Goal: Complete application form: Complete application form

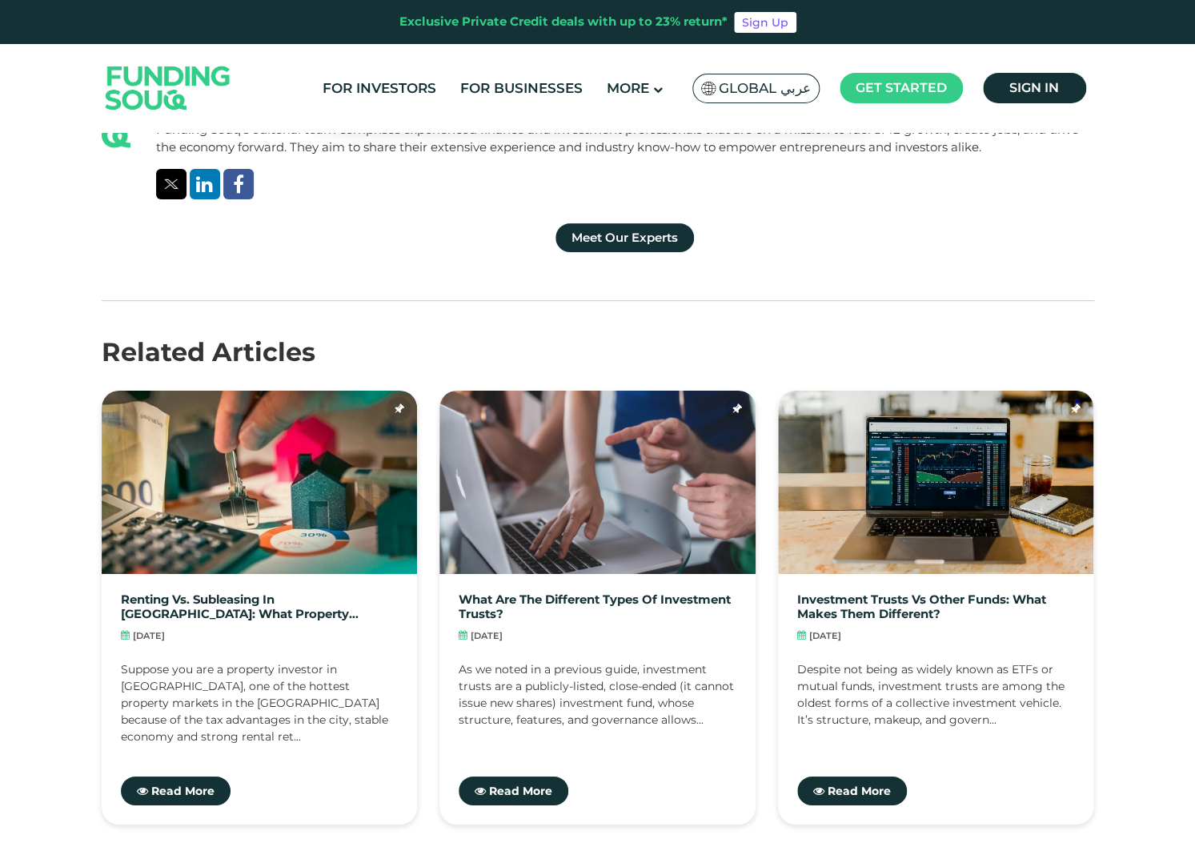
scroll to position [6546, 0]
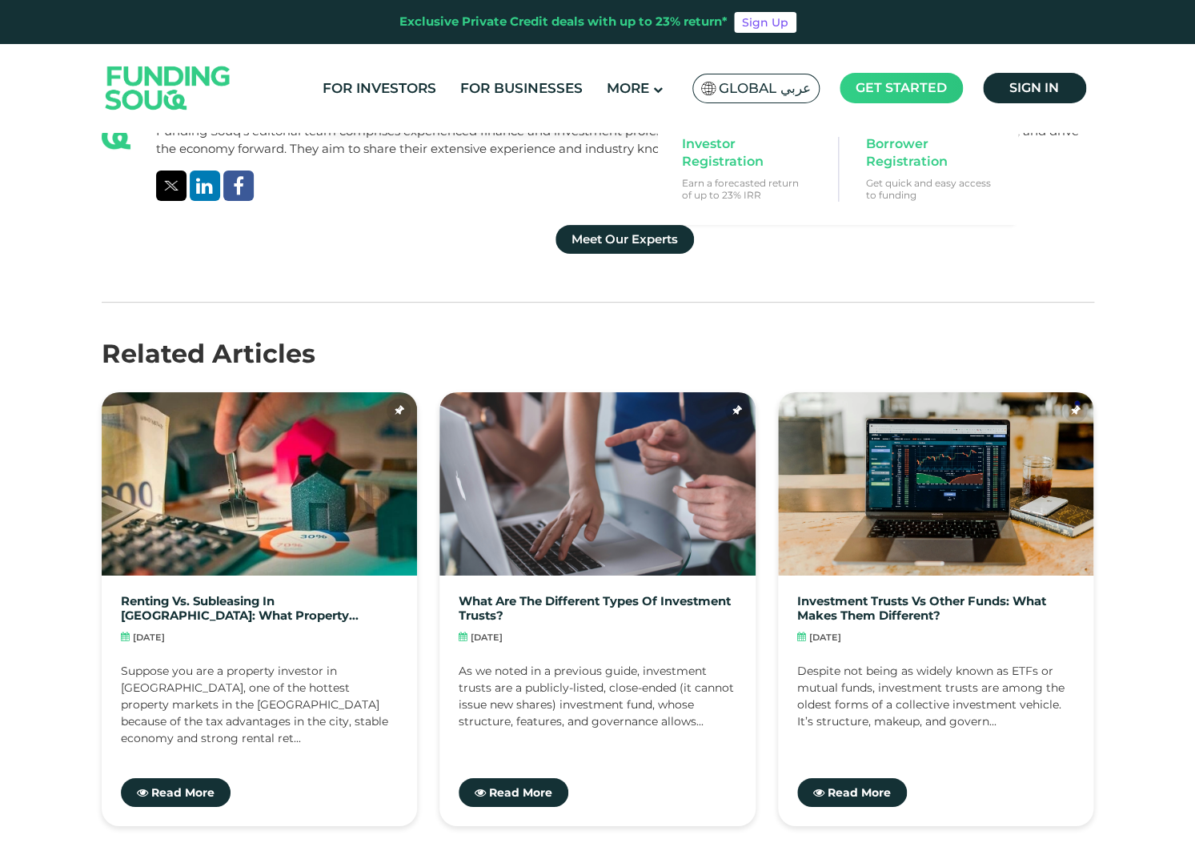
click at [919, 89] on span "Get started" at bounding box center [900, 87] width 91 height 15
click at [742, 150] on span "Investor Registration" at bounding box center [743, 152] width 123 height 35
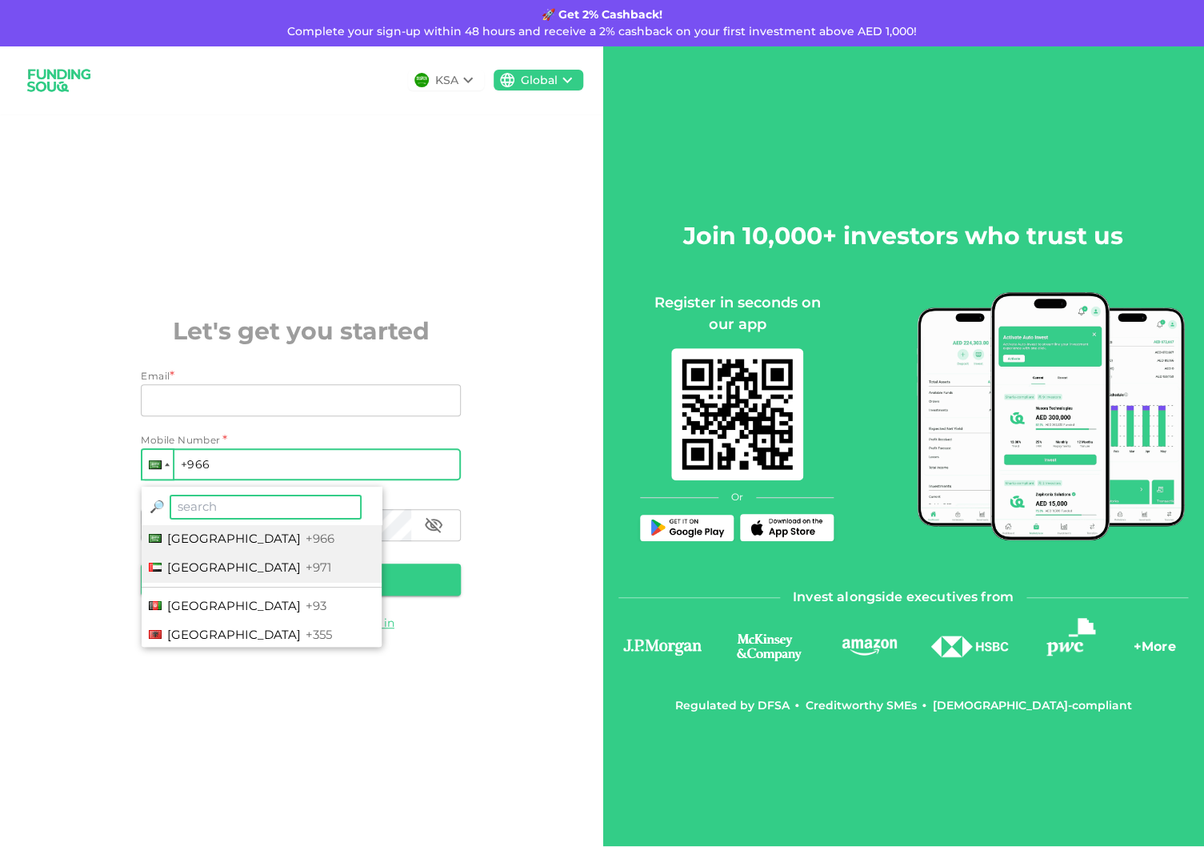
click at [277, 573] on span "[GEOGRAPHIC_DATA]" at bounding box center [234, 566] width 134 height 15
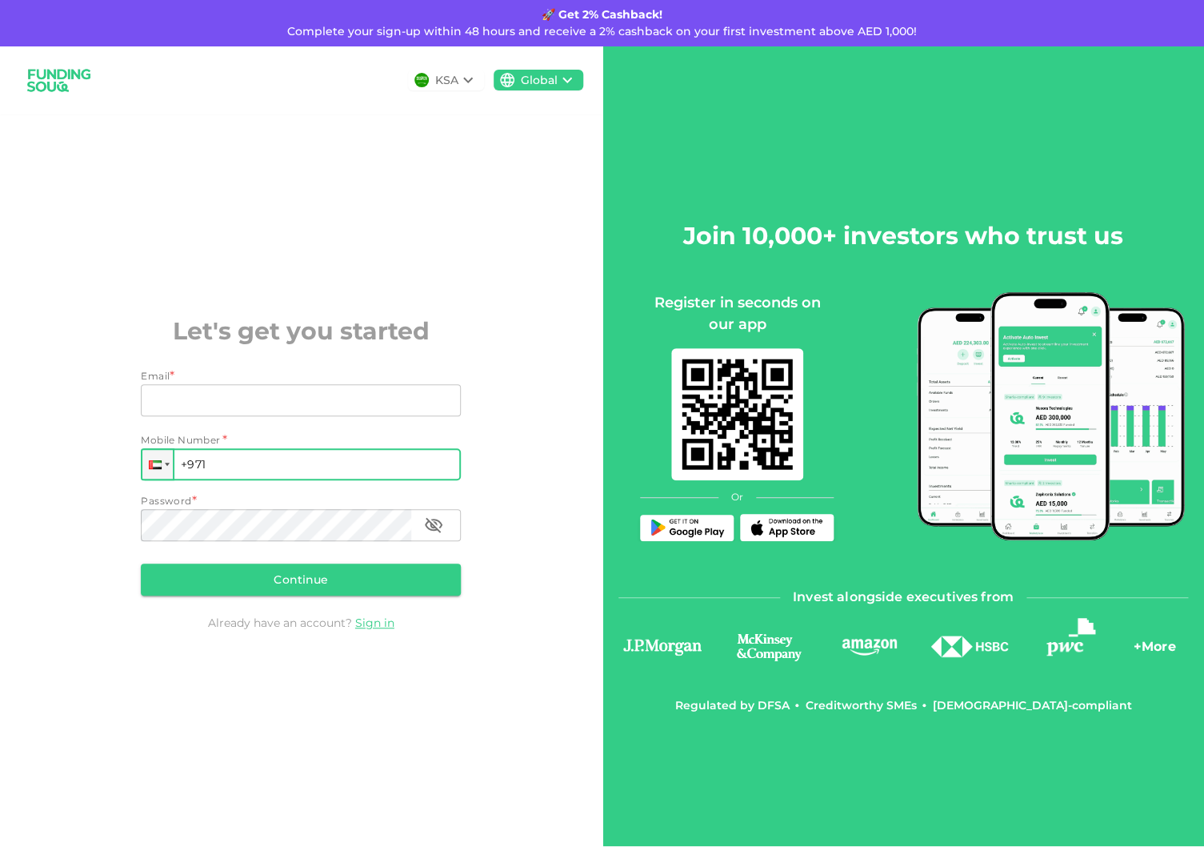
click at [261, 466] on input "+971" at bounding box center [301, 464] width 320 height 32
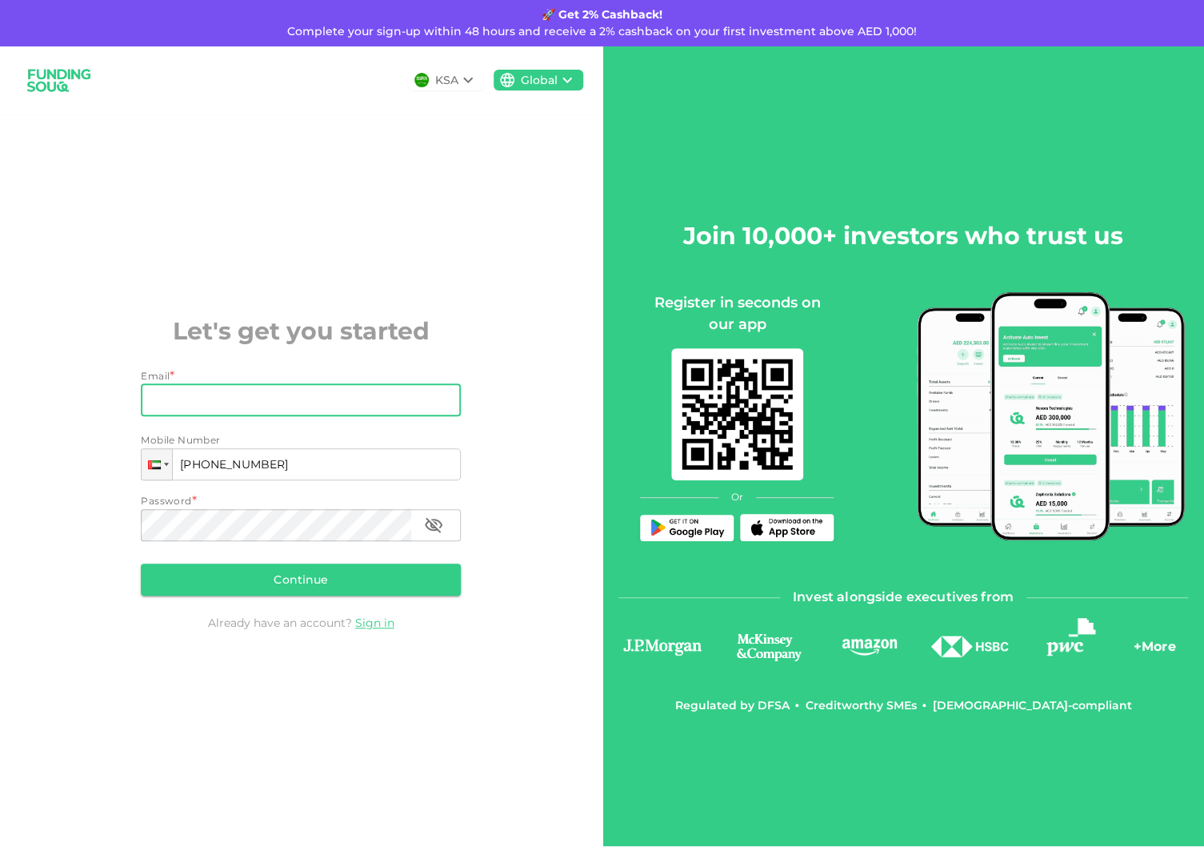
type input "+971 507 549 665"
click at [220, 398] on input "Email" at bounding box center [292, 400] width 302 height 32
type input "[PERSON_NAME][EMAIL_ADDRESS][DOMAIN_NAME]"
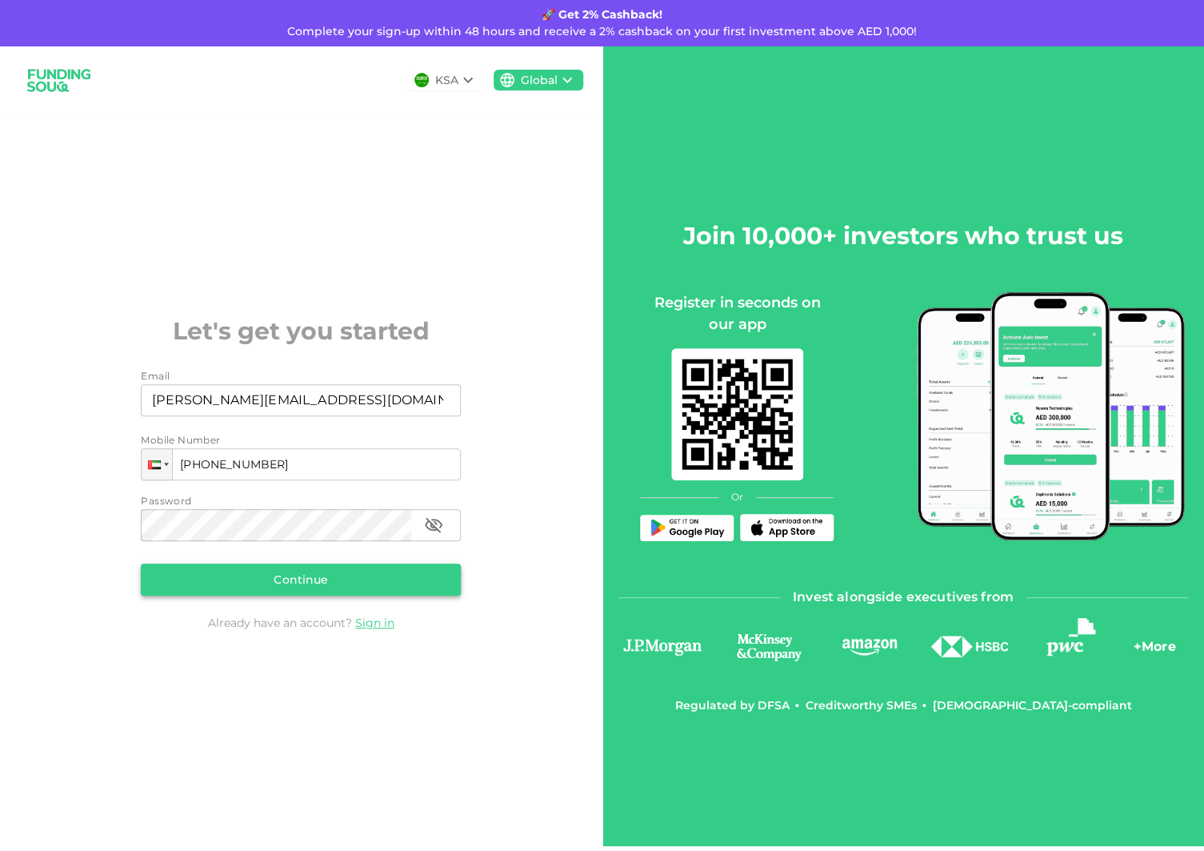
click at [262, 584] on button "Continue" at bounding box center [301, 579] width 320 height 32
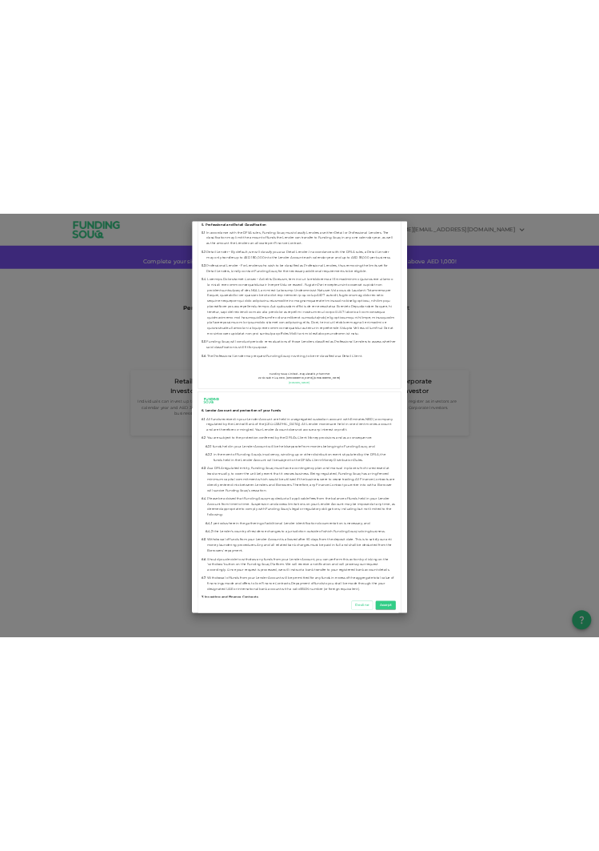
scroll to position [4609, 0]
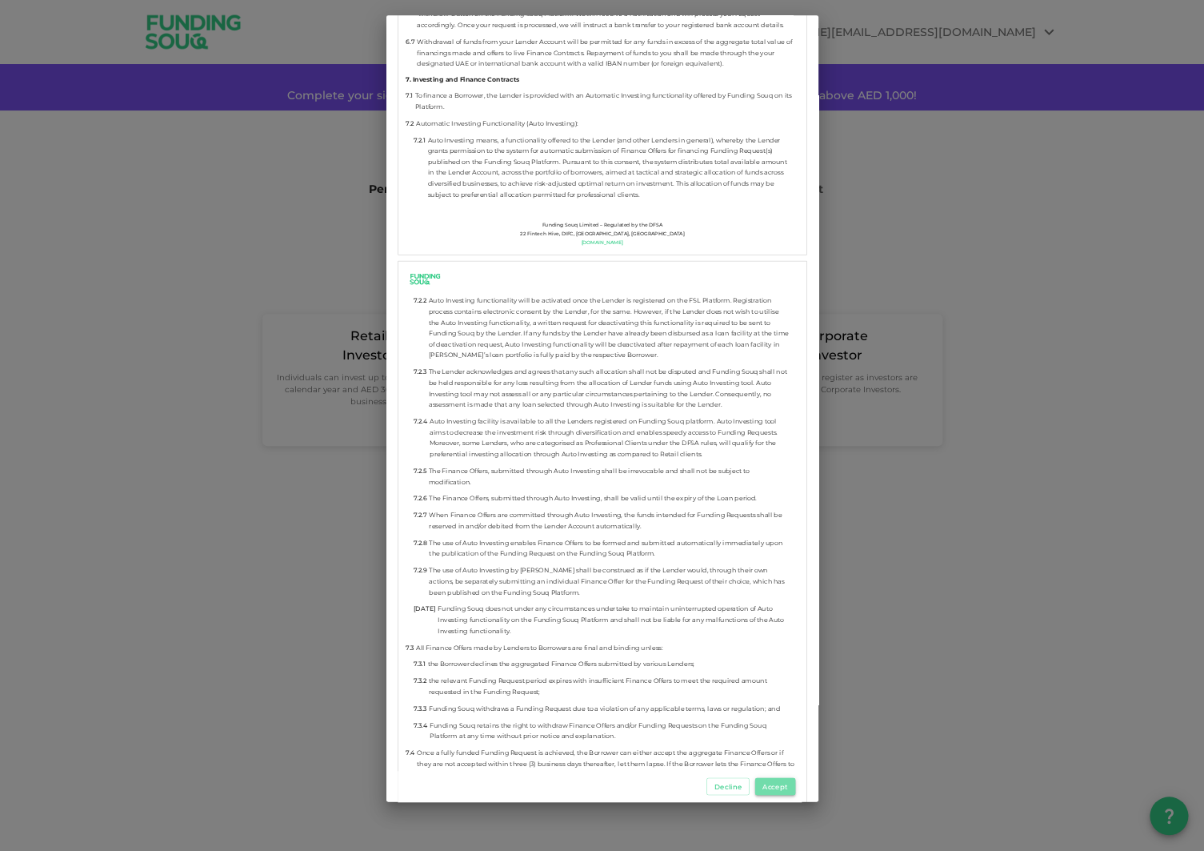
click at [762, 783] on button "Accept" at bounding box center [775, 786] width 40 height 18
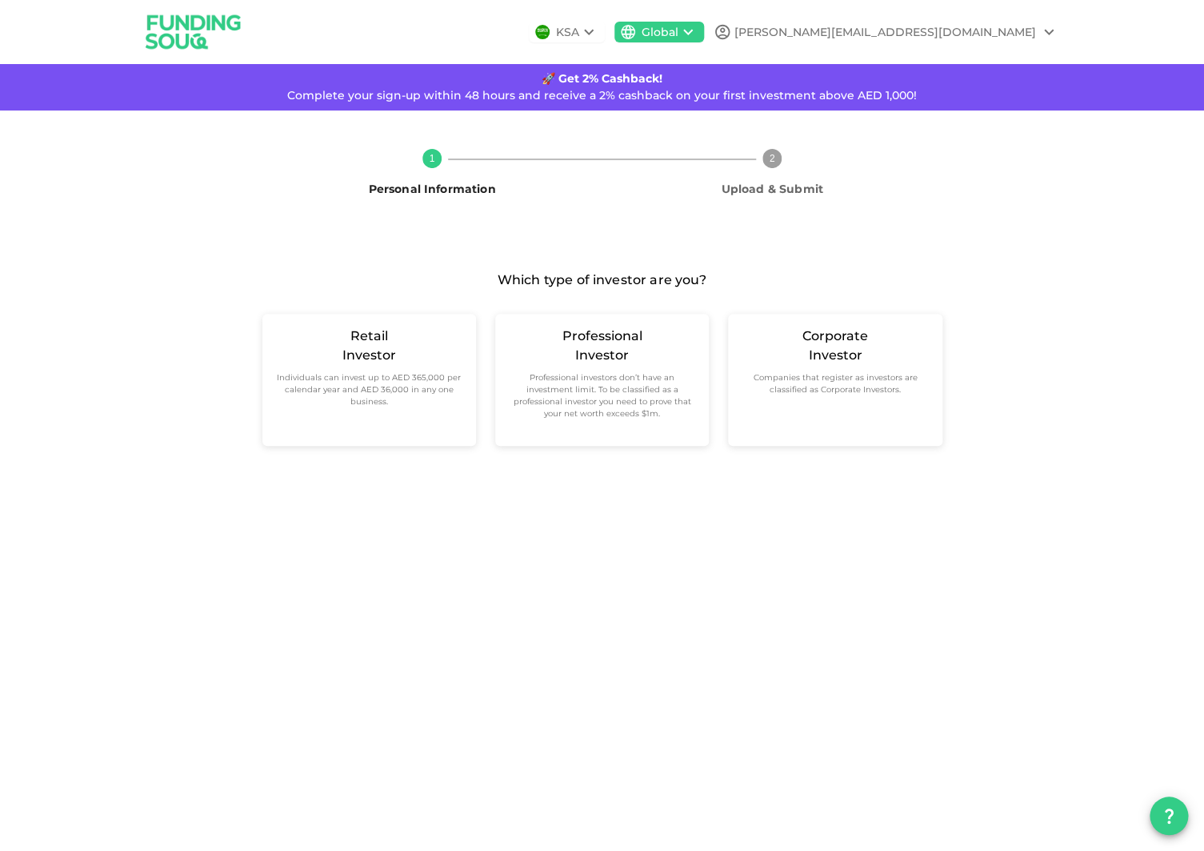
click at [945, 41] on div "[PERSON_NAME][EMAIL_ADDRESS][DOMAIN_NAME]" at bounding box center [886, 31] width 345 height 19
click at [930, 210] on div at bounding box center [602, 425] width 1204 height 851
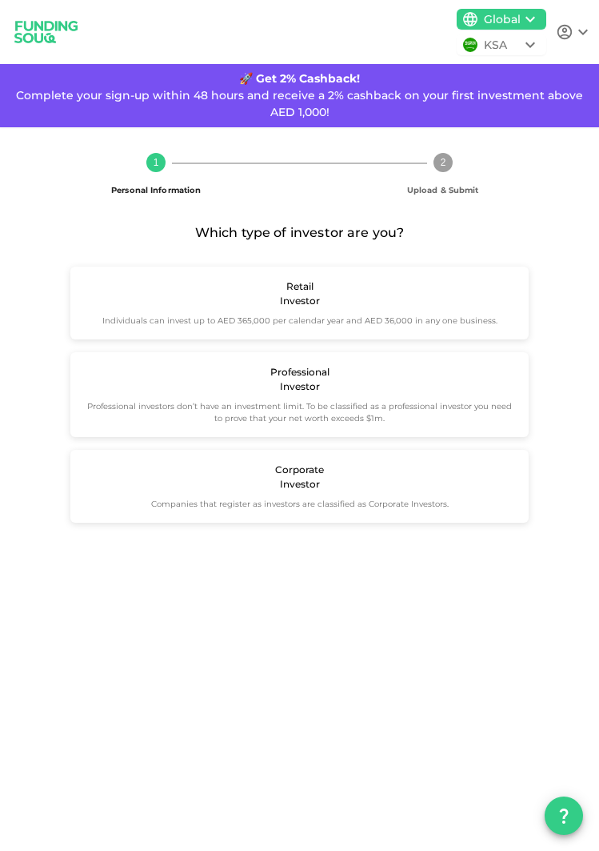
click at [581, 31] on icon at bounding box center [583, 33] width 10 height 6
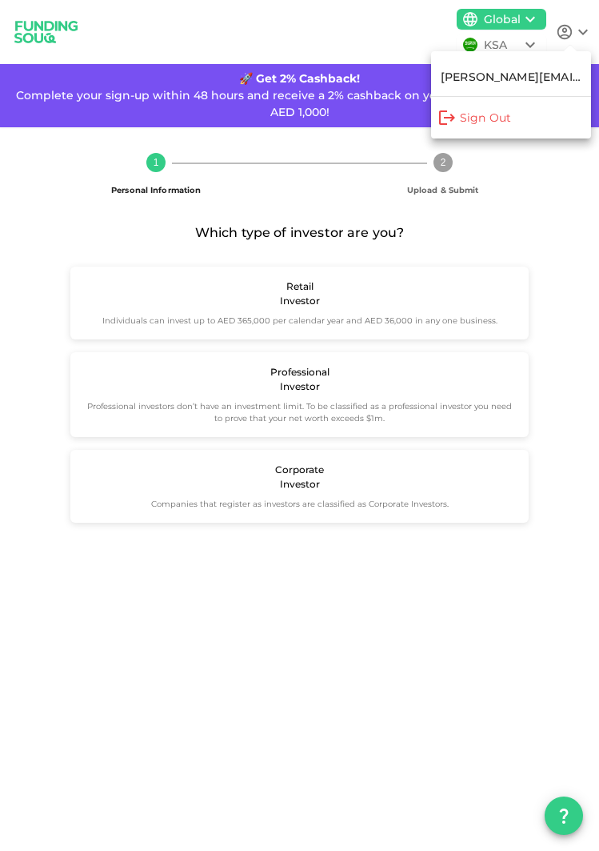
click at [41, 24] on div at bounding box center [299, 425] width 599 height 851
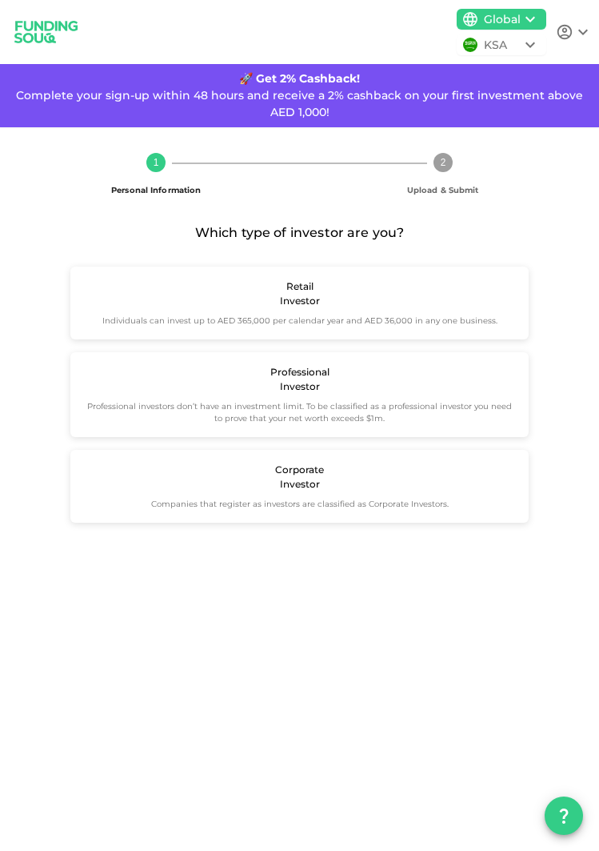
click at [38, 28] on img at bounding box center [46, 32] width 80 height 42
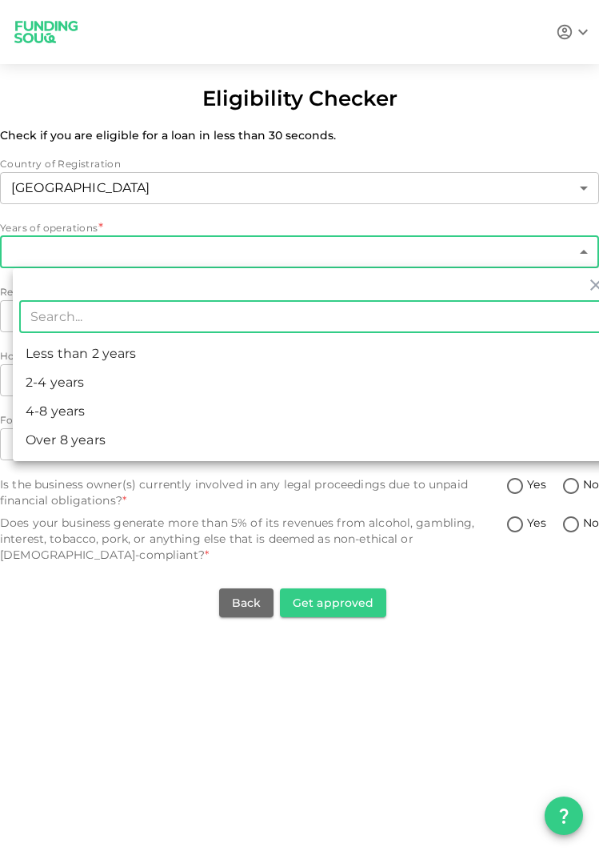
click at [101, 257] on body "[PERSON_NAME][EMAIL_ADDRESS][DOMAIN_NAME] Eligibility Checker Check if you are …" at bounding box center [299, 425] width 599 height 851
click at [63, 354] on li "Less than 2 years" at bounding box center [312, 353] width 599 height 29
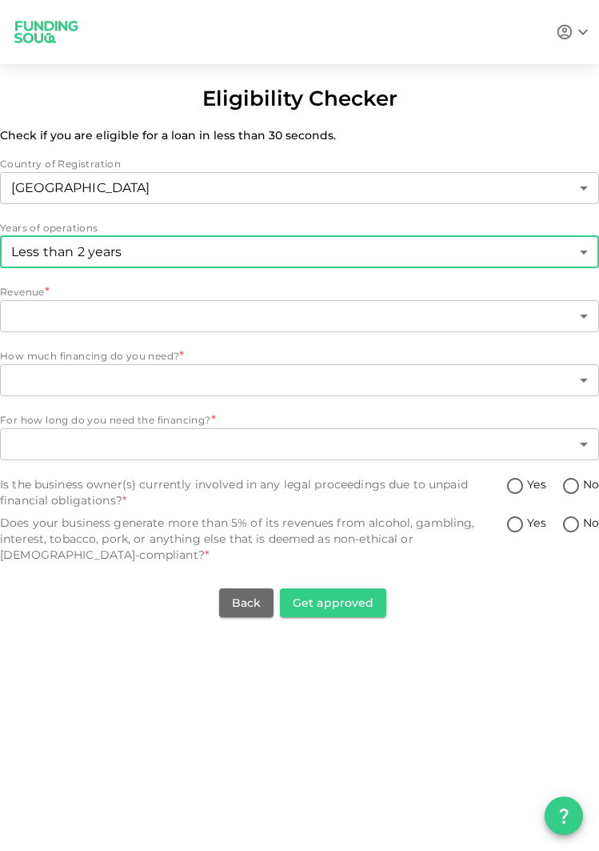
type input "1"
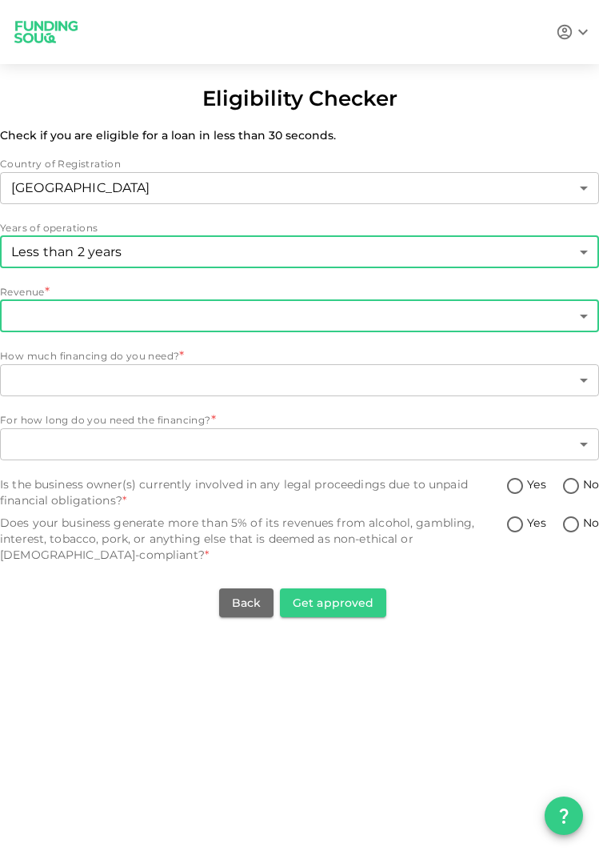
click at [103, 322] on body "[PERSON_NAME][EMAIL_ADDRESS][DOMAIN_NAME] Eligibility Checker Check if you are …" at bounding box center [299, 425] width 599 height 851
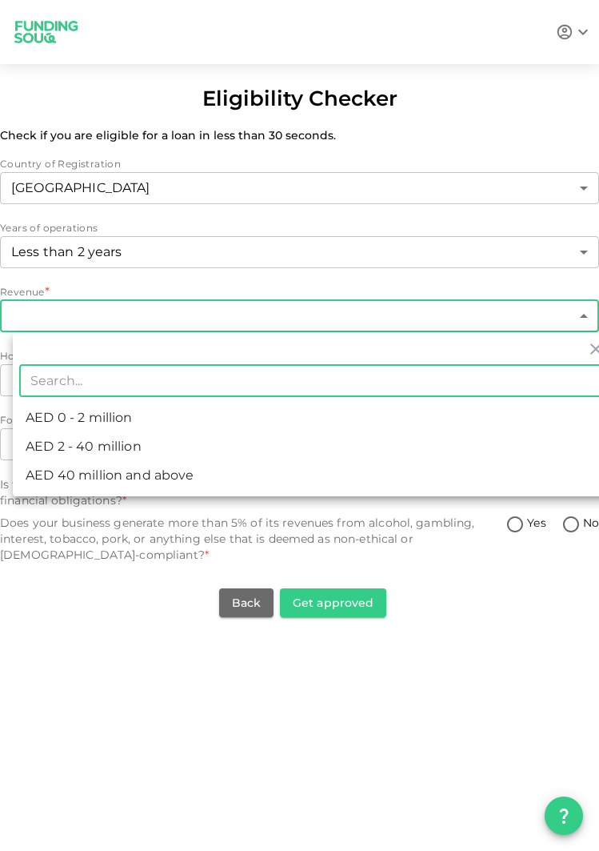
click at [142, 415] on li "AED 0 - 2 million" at bounding box center [312, 417] width 599 height 29
type input "1"
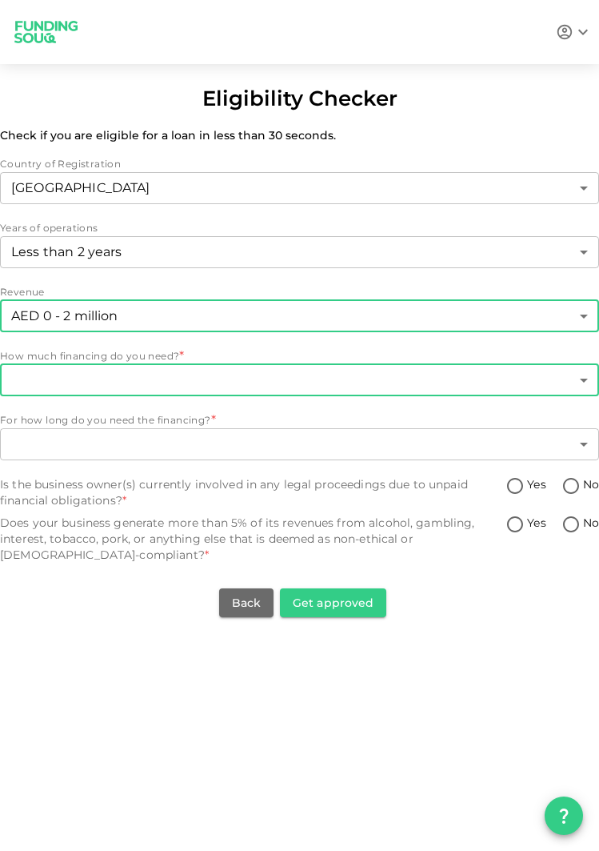
click at [72, 368] on body "[PERSON_NAME][EMAIL_ADDRESS][DOMAIN_NAME] Eligibility Checker Check if you are …" at bounding box center [299, 425] width 599 height 851
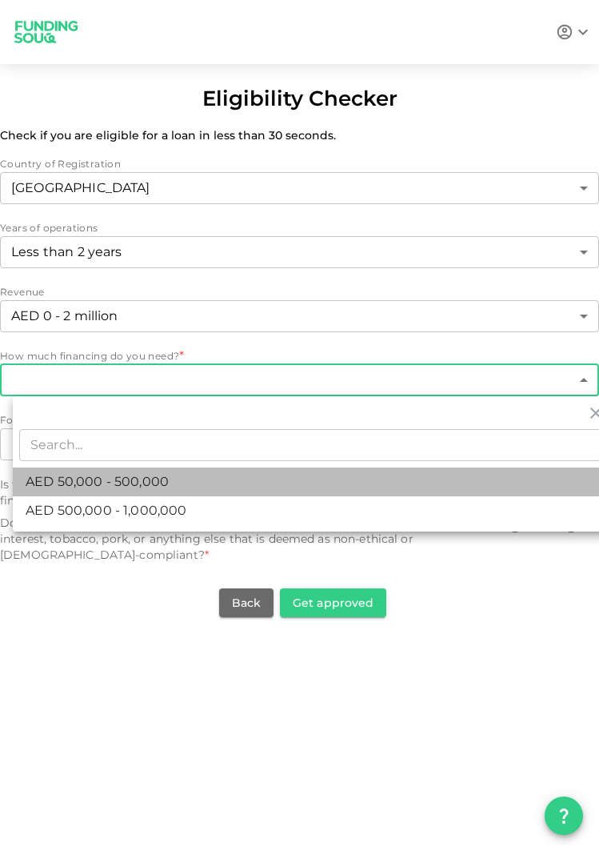
click at [155, 486] on span "AED 50,000 - 500,000" at bounding box center [97, 481] width 143 height 19
type input "1"
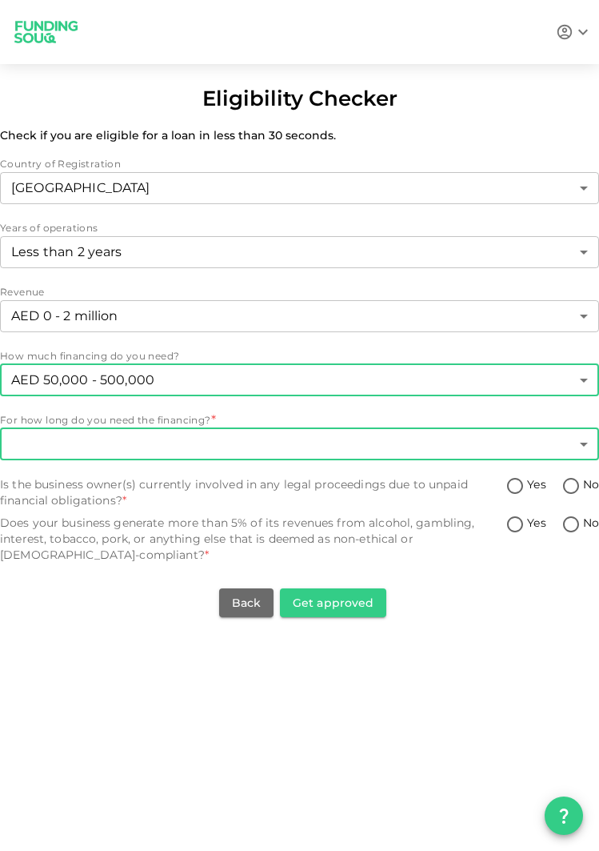
click at [85, 438] on body "[PERSON_NAME][EMAIL_ADDRESS][DOMAIN_NAME] Eligibility Checker Check if you are …" at bounding box center [299, 425] width 599 height 851
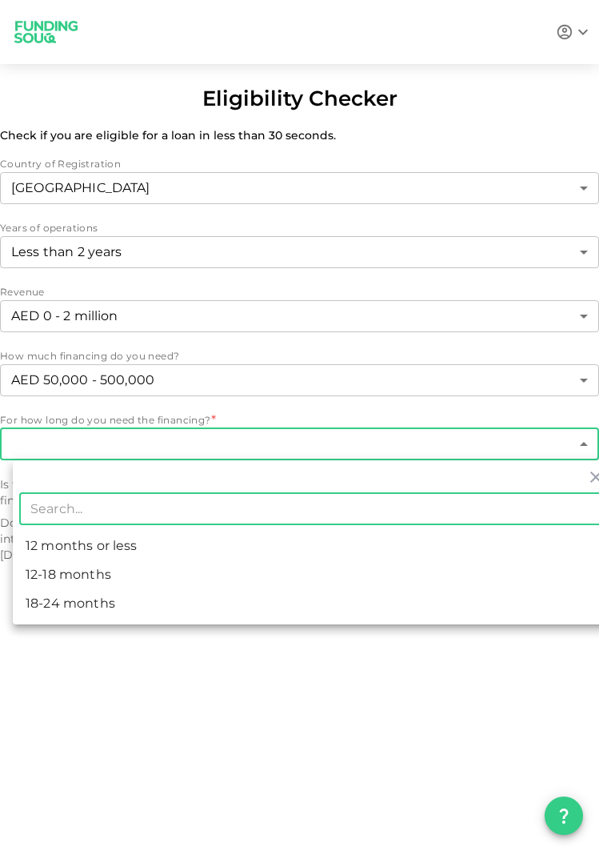
click at [176, 542] on li "12 months or less" at bounding box center [312, 545] width 599 height 29
type input "1"
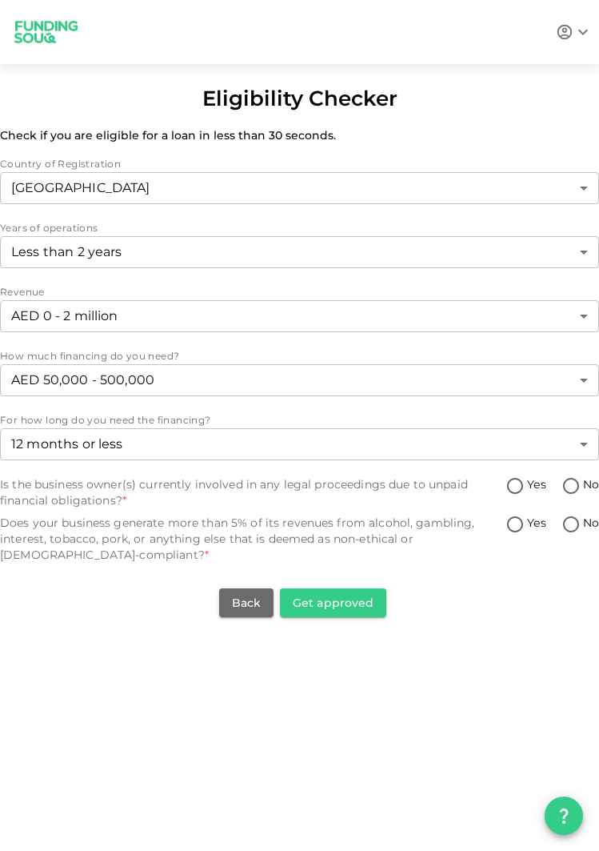
click at [556, 486] on div "Yes No" at bounding box center [555, 487] width 87 height 22
click at [570, 488] on input "No" at bounding box center [571, 487] width 24 height 22
radio input "true"
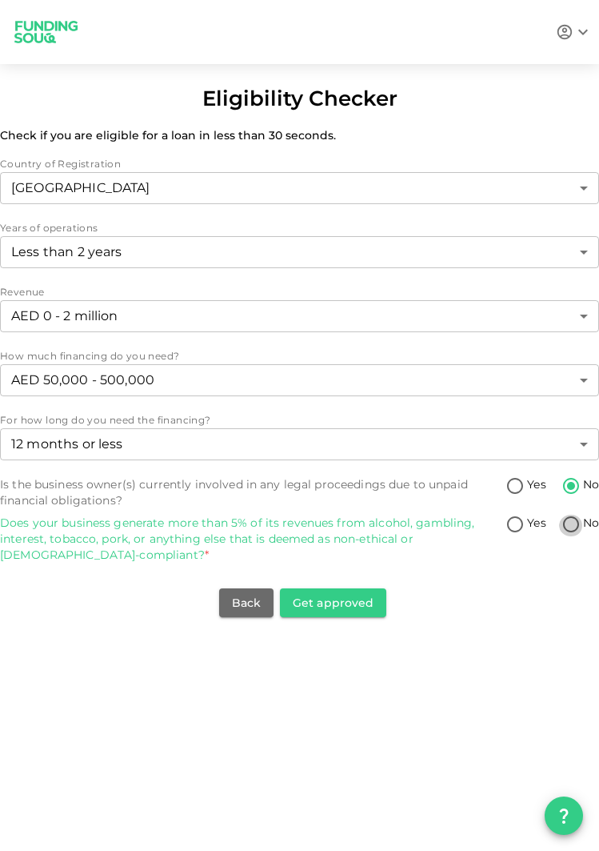
click at [566, 522] on input "No" at bounding box center [571, 525] width 24 height 22
radio input "true"
click at [305, 594] on button "Get approved" at bounding box center [333, 602] width 106 height 29
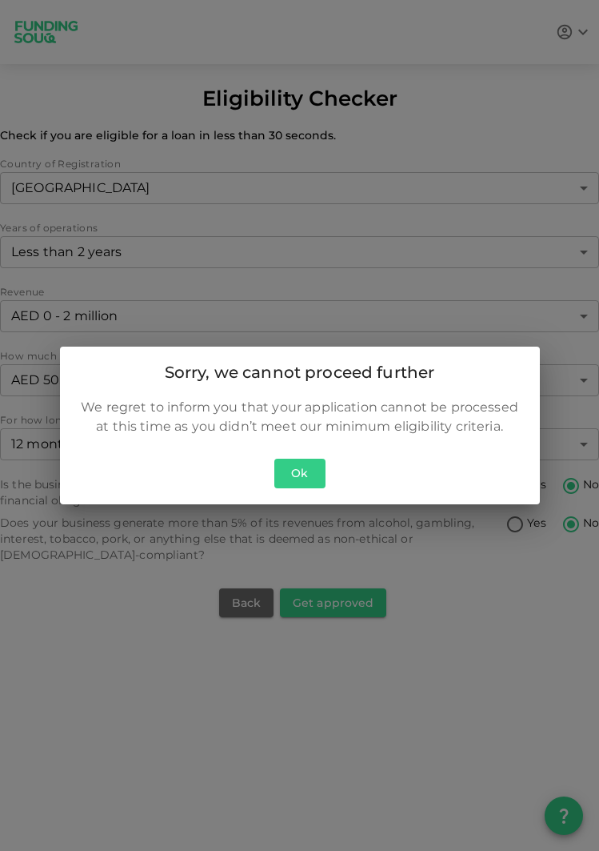
click at [294, 468] on button "Ok" at bounding box center [299, 473] width 51 height 30
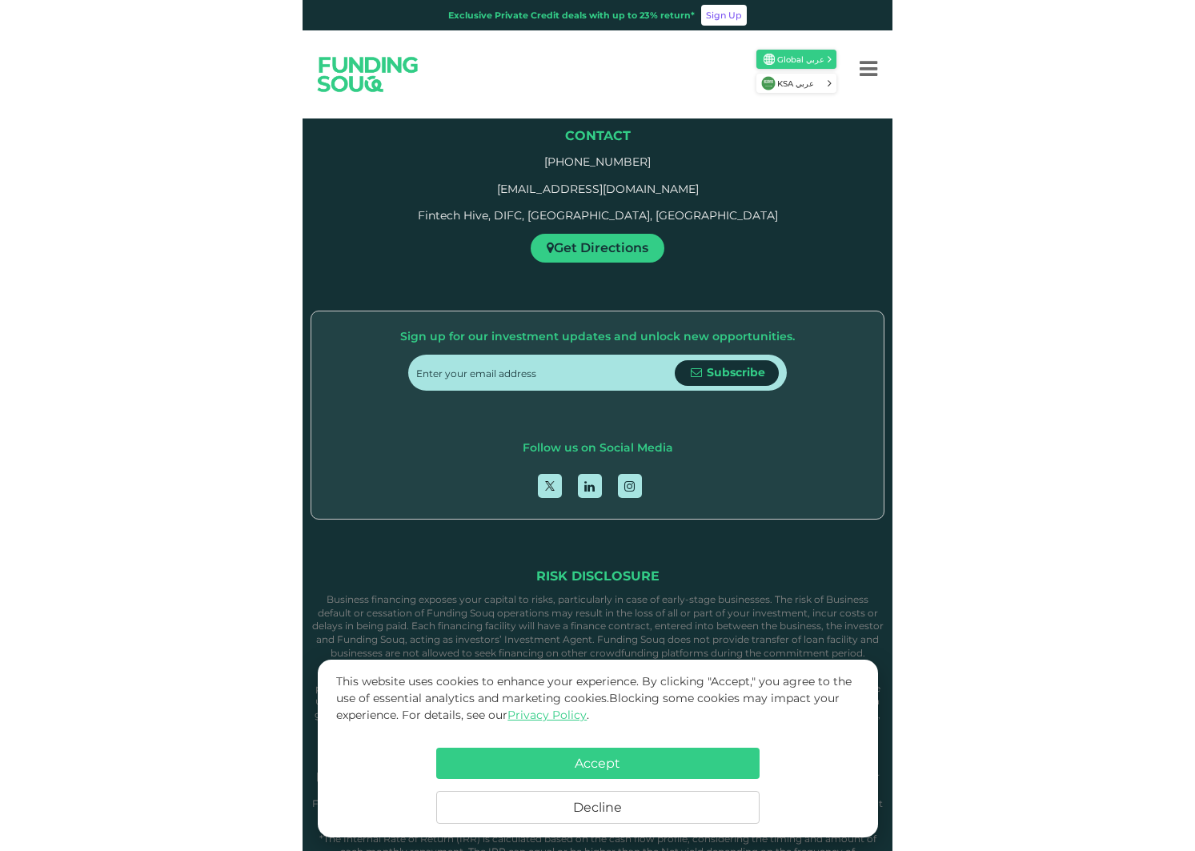
scroll to position [1110, 0]
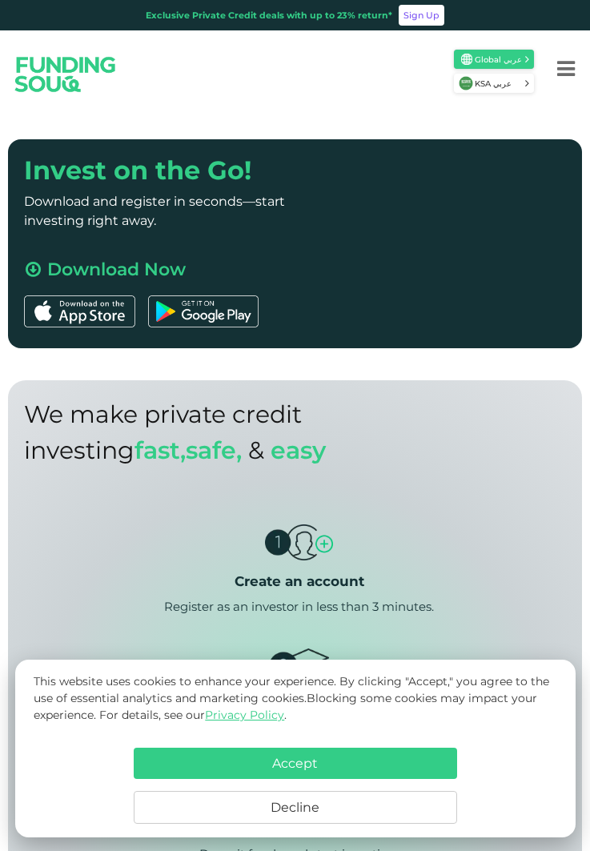
click at [74, 327] on img at bounding box center [79, 311] width 111 height 32
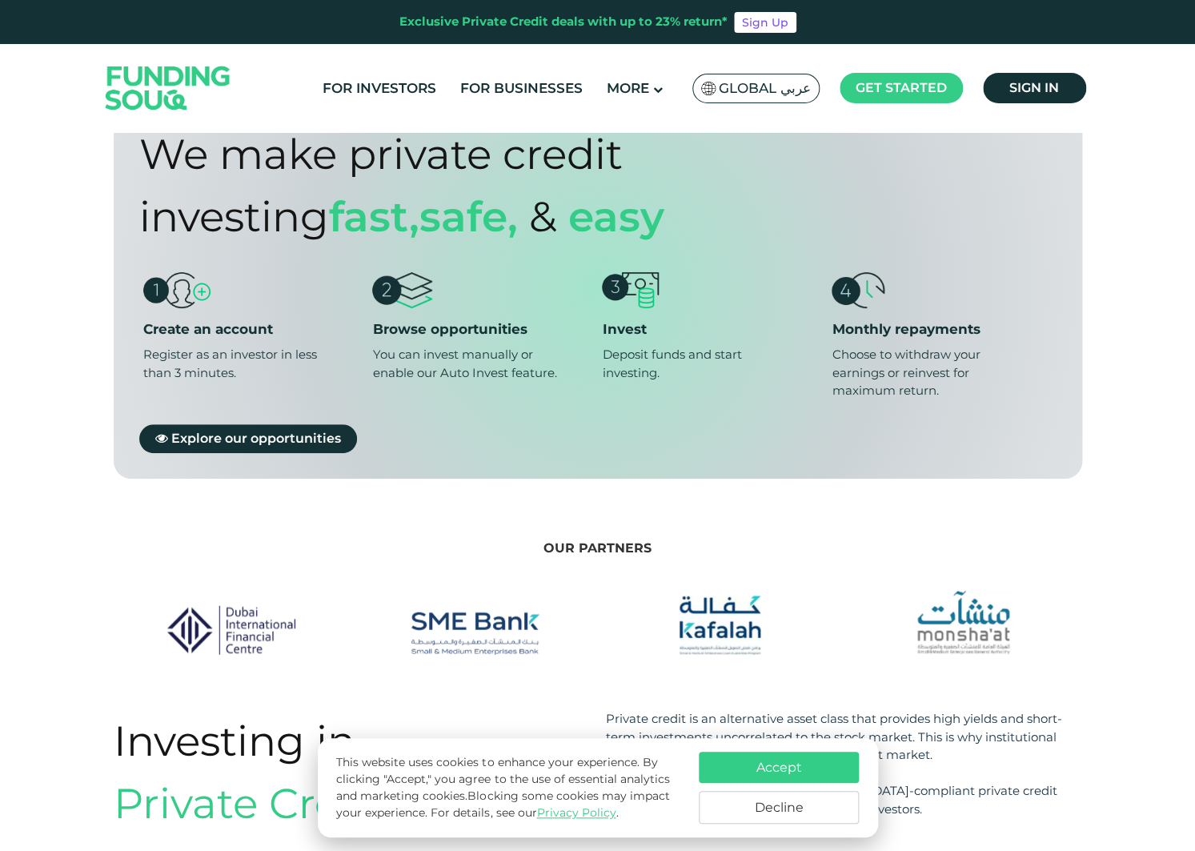
scroll to position [1093, 0]
